Goal: Information Seeking & Learning: Learn about a topic

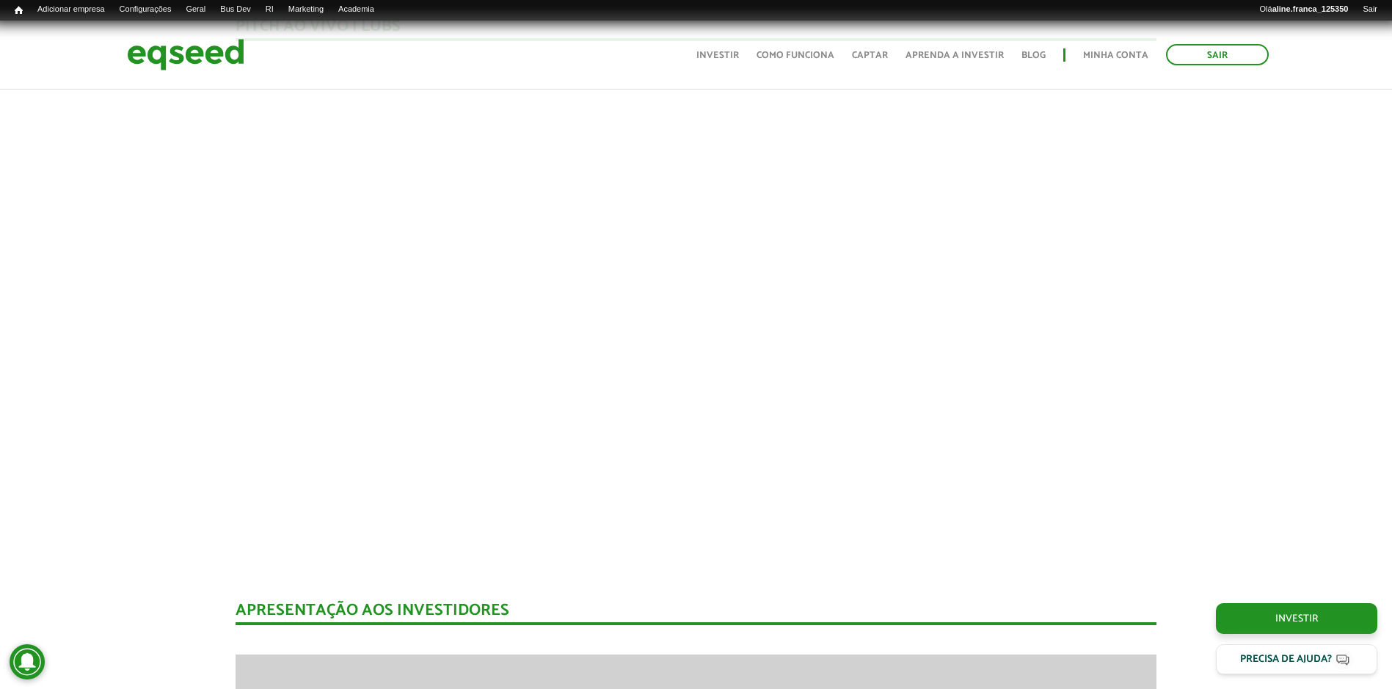
scroll to position [1497, 0]
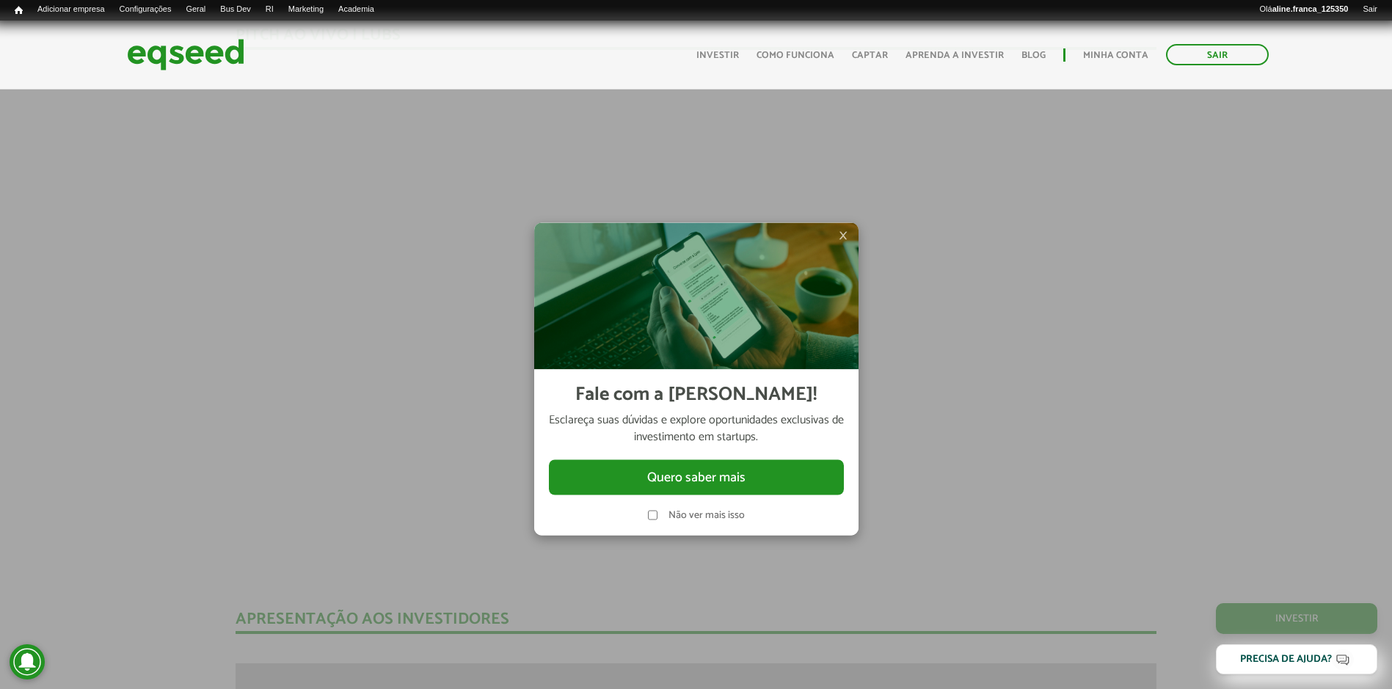
click at [846, 233] on span "×" at bounding box center [843, 235] width 9 height 18
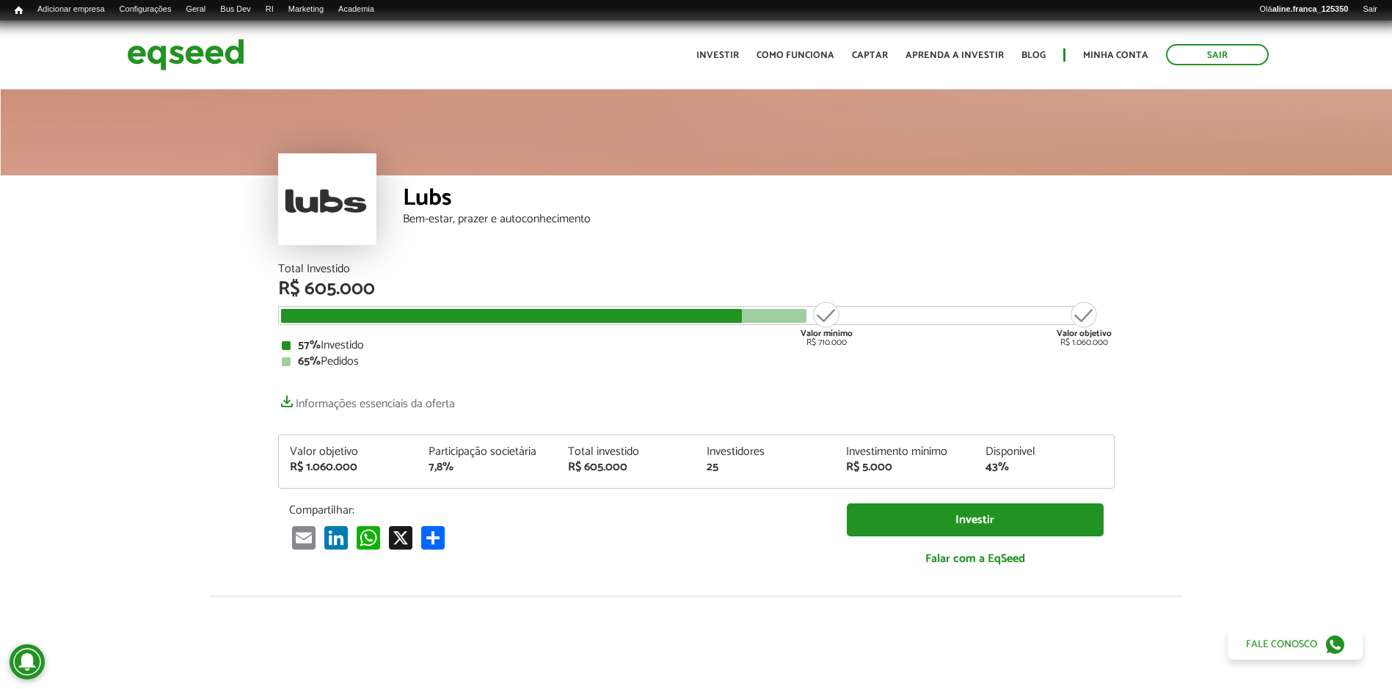
scroll to position [1717, 0]
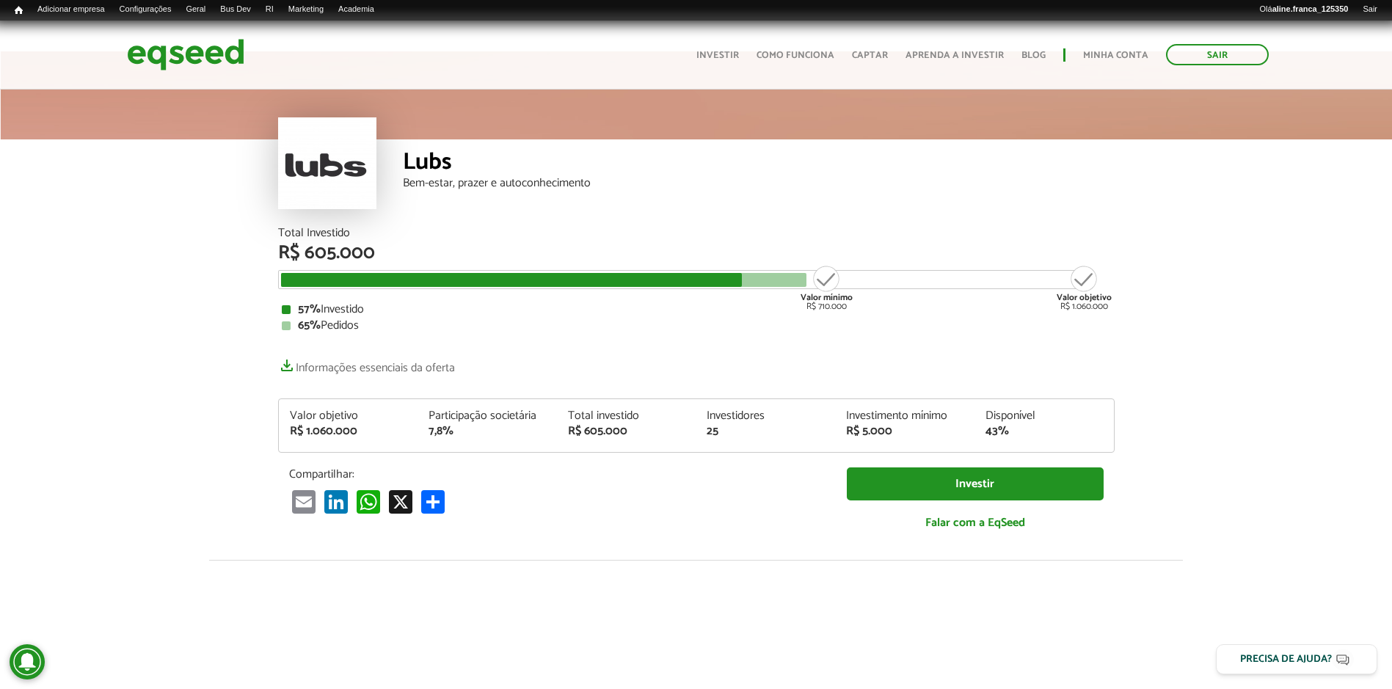
scroll to position [147, 0]
